Goal: Communication & Community: Ask a question

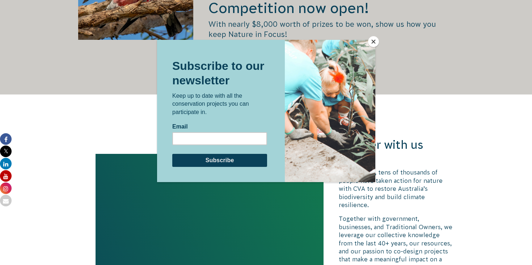
scroll to position [1387, 0]
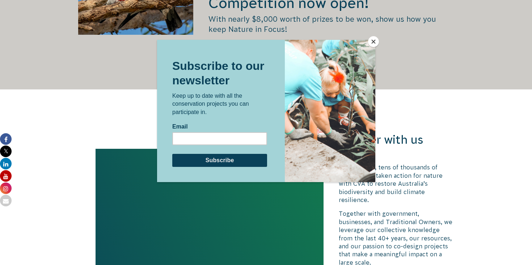
click at [371, 42] on button "Close" at bounding box center [373, 41] width 11 height 11
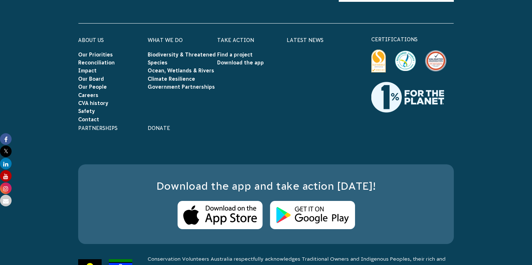
scroll to position [2209, 0]
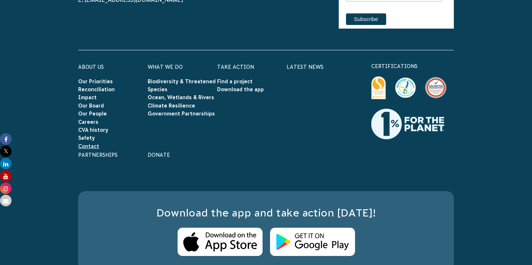
click at [94, 143] on link "Contact" at bounding box center [88, 146] width 21 height 6
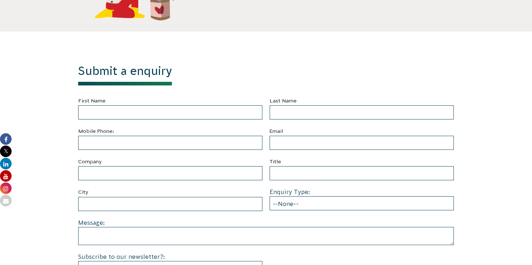
scroll to position [269, 0]
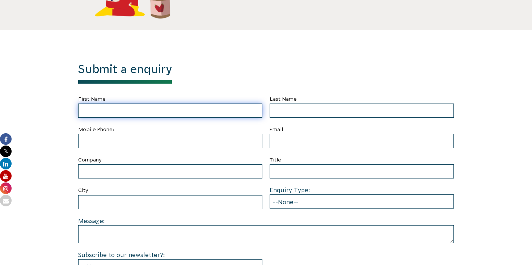
click at [202, 110] on input "First Name" at bounding box center [170, 110] width 184 height 14
type input "m"
type input "[PERSON_NAME]"
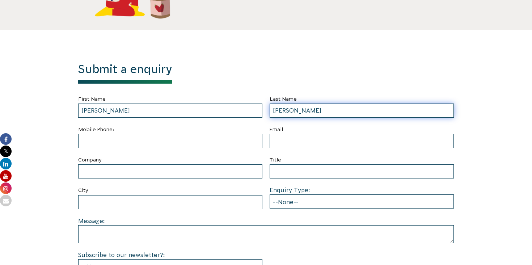
type input "[PERSON_NAME]"
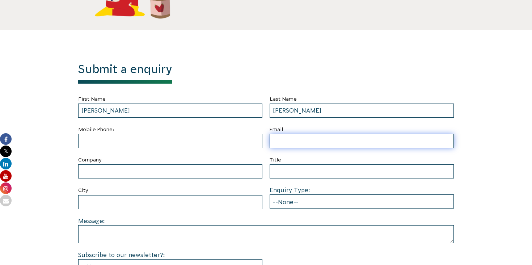
click at [289, 141] on input "Email" at bounding box center [361, 141] width 184 height 14
paste input "[PERSON_NAME][EMAIL_ADDRESS][DOMAIN_NAME]"
type input "[PERSON_NAME][EMAIL_ADDRESS][DOMAIN_NAME]"
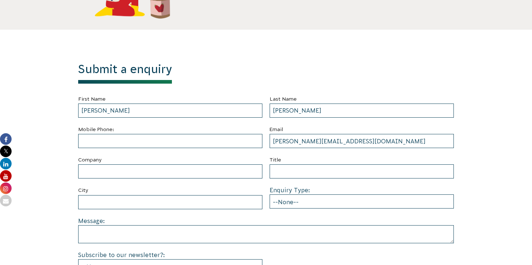
click at [461, 39] on section "Submit a enquiry First Name [PERSON_NAME] Last Name [PERSON_NAME] Mobile Phone:…" at bounding box center [266, 184] width 532 height 308
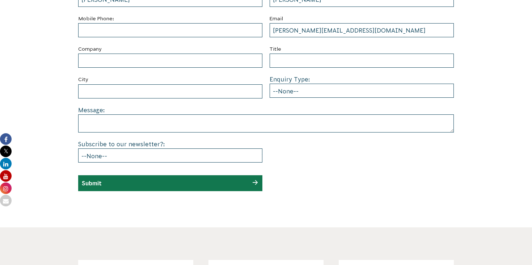
scroll to position [386, 0]
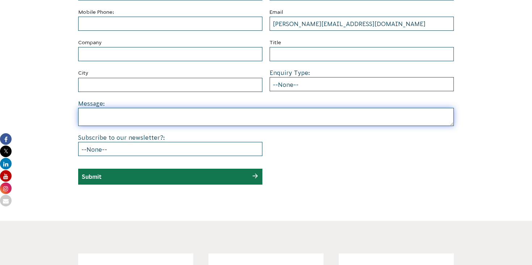
click at [262, 120] on textarea at bounding box center [265, 117] width 375 height 18
paste textarea "Hello, My name is [PERSON_NAME] and Im care worker at Lotus Compassionate Care,…"
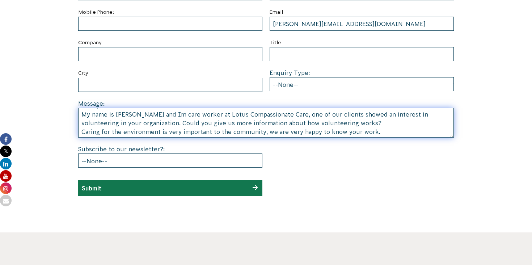
scroll to position [0, 0]
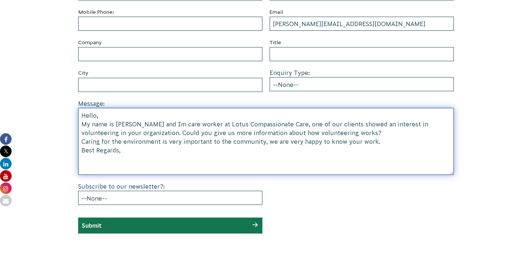
drag, startPoint x: 449, startPoint y: 124, endPoint x: 461, endPoint y: 178, distance: 55.9
click at [461, 178] on div "Submit a enquiry First Name [PERSON_NAME] Last Name [PERSON_NAME] Mobile Phone:…" at bounding box center [265, 89] width 403 height 288
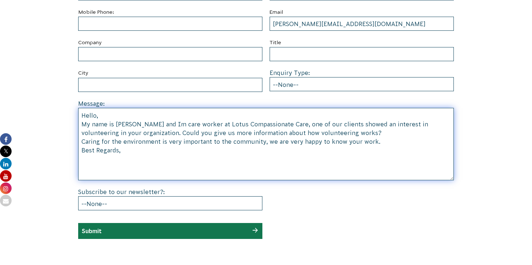
drag, startPoint x: 140, startPoint y: 125, endPoint x: 115, endPoint y: 124, distance: 25.0
click at [115, 124] on textarea "Hello, My name is [PERSON_NAME] and Im care worker at Lotus Compassionate Care,…" at bounding box center [265, 144] width 375 height 72
click at [446, 163] on textarea "Hello, My name is [PERSON_NAME] and Im care worker at Lotus Compassionate Care,…" at bounding box center [265, 144] width 375 height 72
type textarea "Hello, My name is [PERSON_NAME] and Im care worker at Lotus Compassionate Care,…"
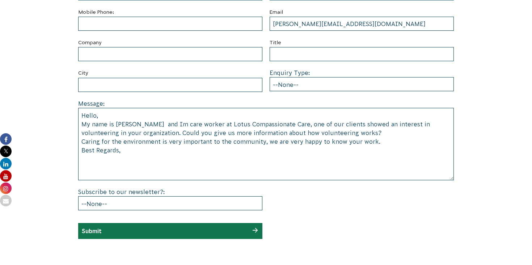
click at [452, 195] on div at bounding box center [361, 201] width 184 height 28
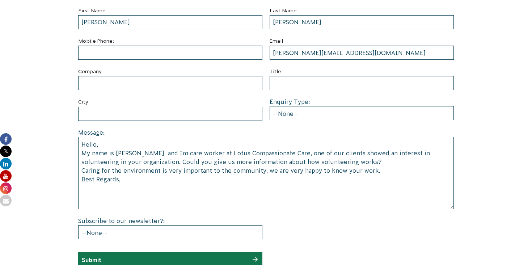
scroll to position [354, 0]
